Goal: Information Seeking & Learning: Learn about a topic

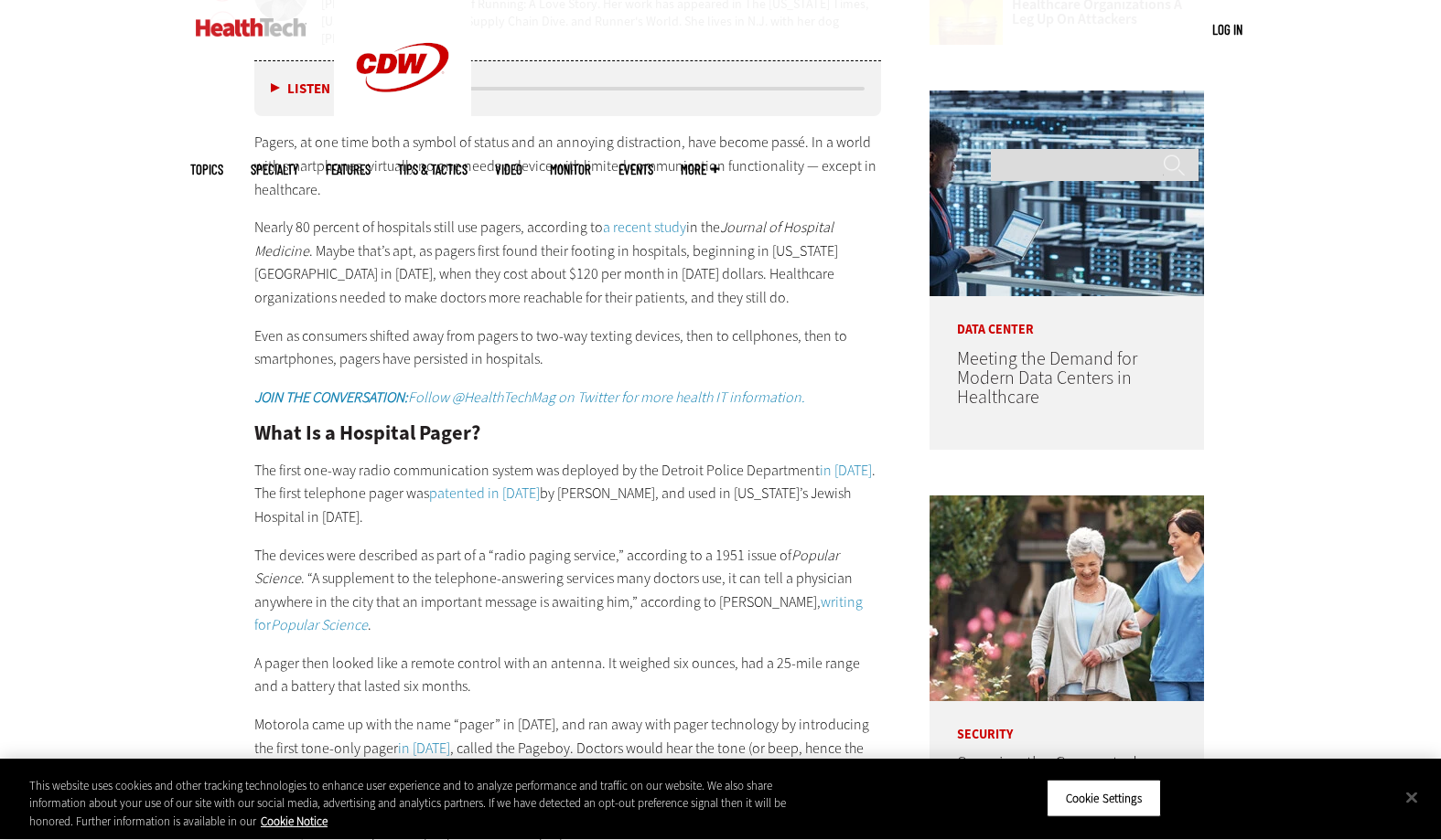
scroll to position [989, 0]
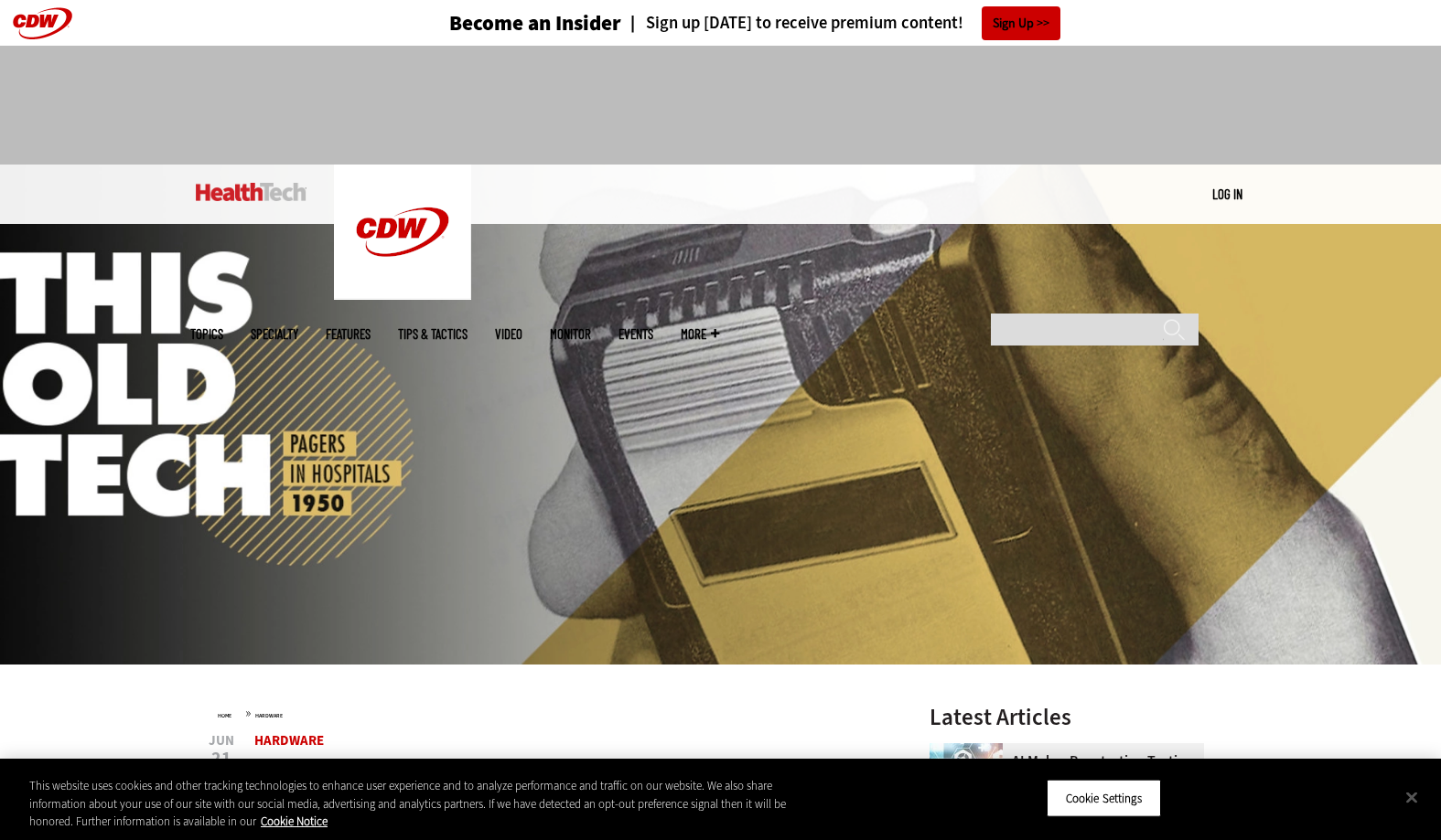
click at [465, 580] on img at bounding box center [720, 415] width 1441 height 500
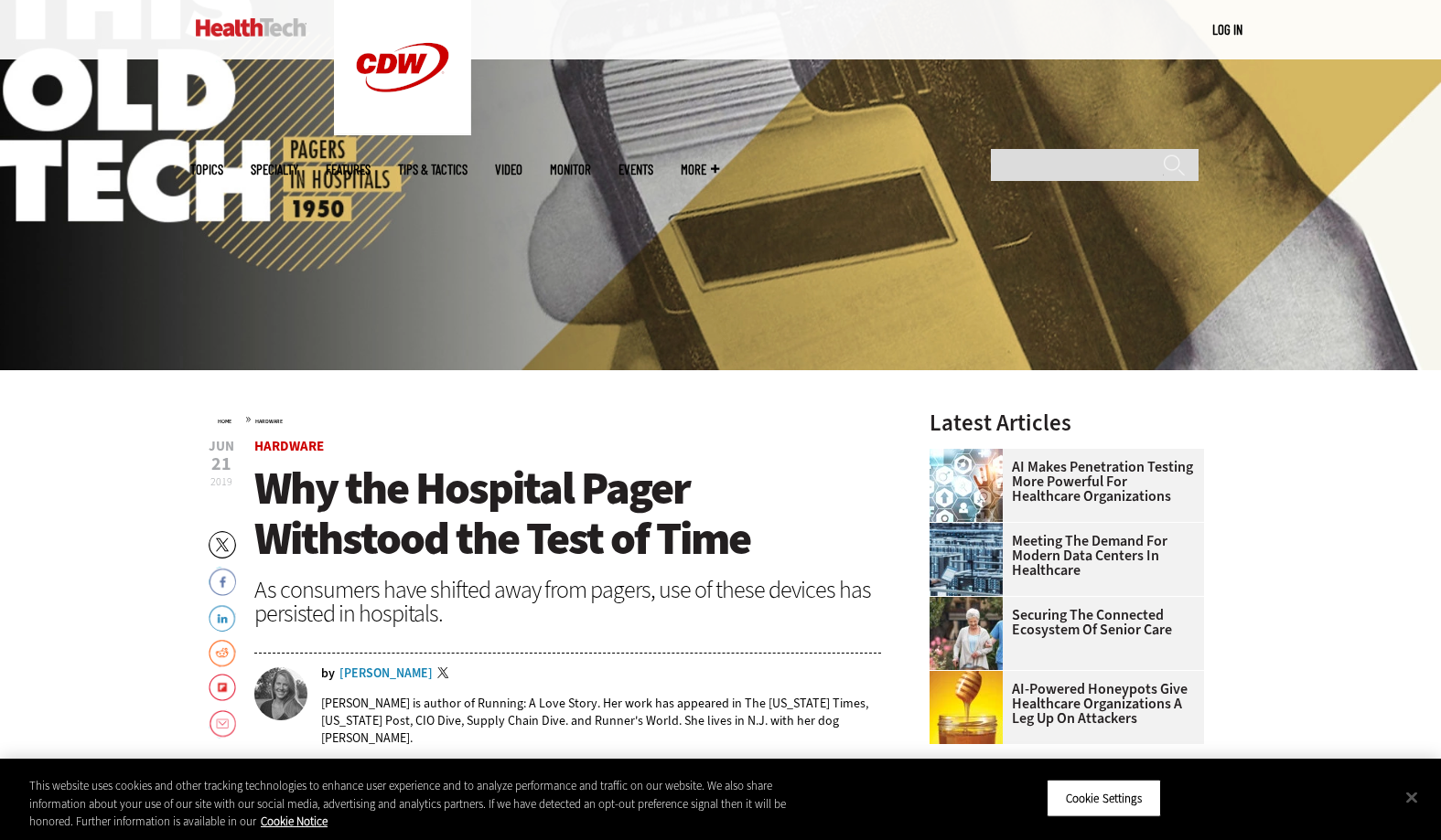
scroll to position [295, 0]
